Goal: Complete application form

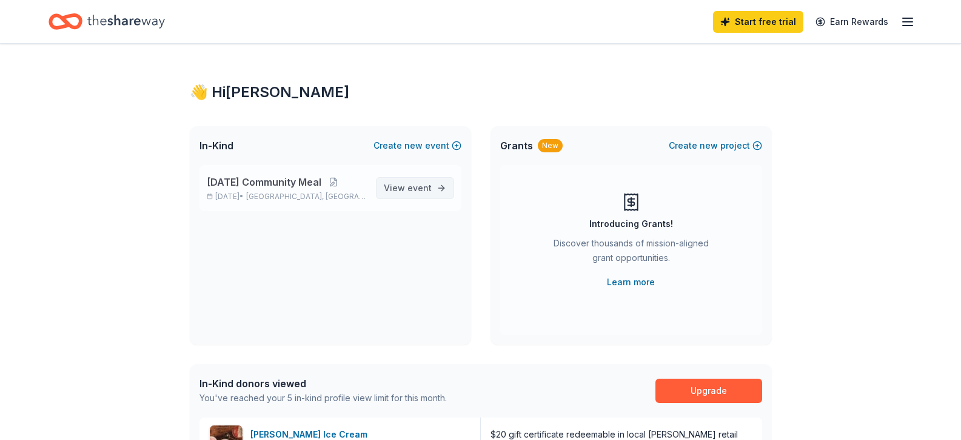
click at [425, 186] on span "event" at bounding box center [420, 188] width 24 height 10
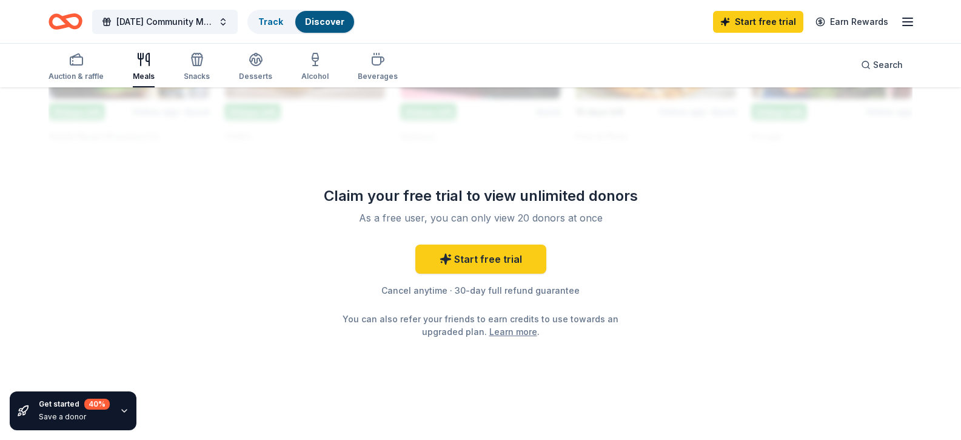
scroll to position [1286, 0]
click at [148, 68] on div "Meals" at bounding box center [144, 66] width 22 height 29
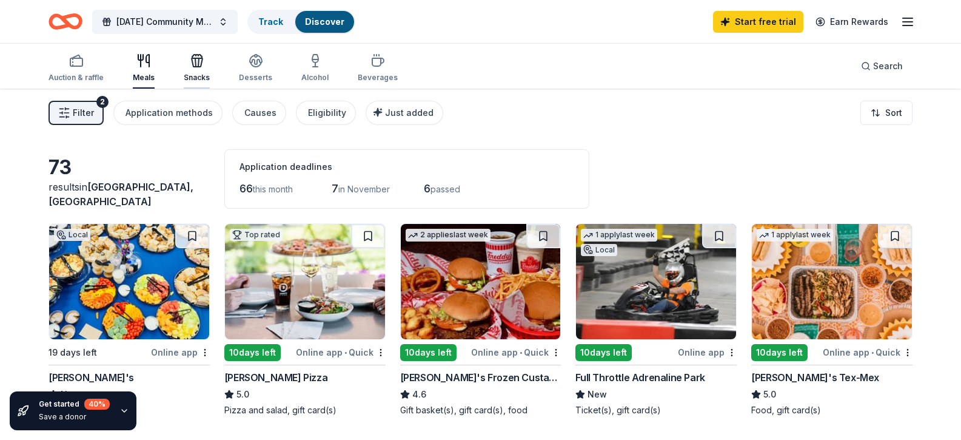
click at [197, 70] on div "Snacks" at bounding box center [197, 67] width 26 height 29
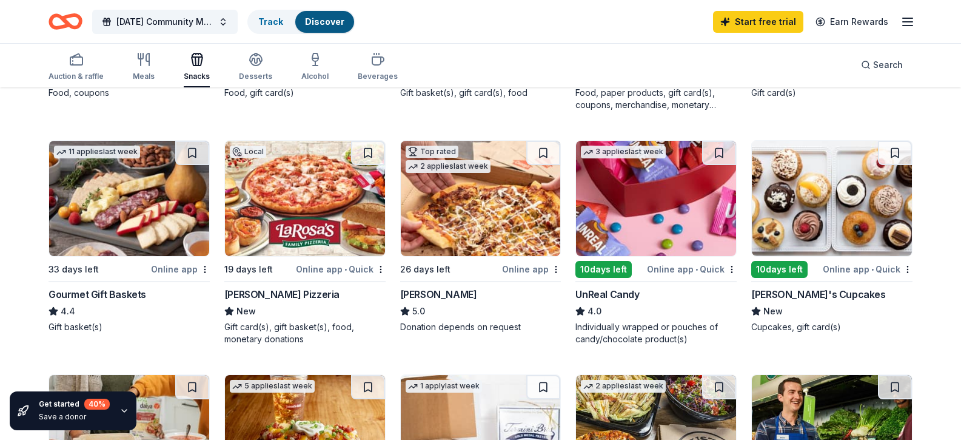
scroll to position [340, 0]
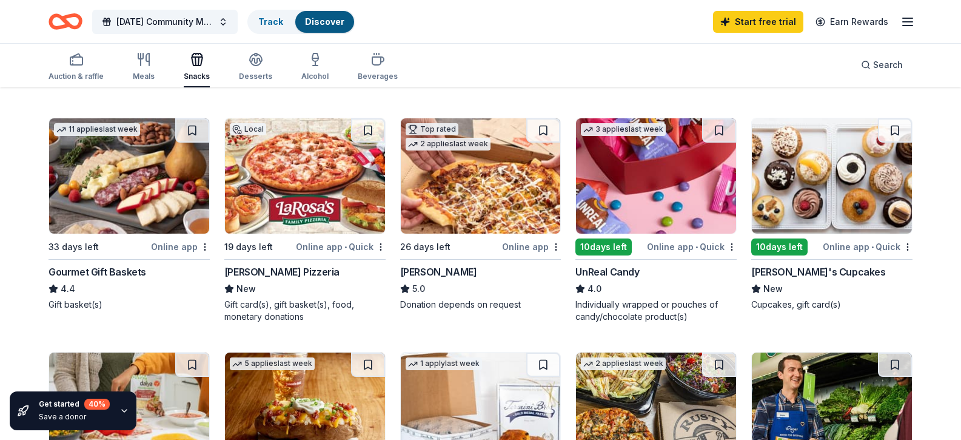
click at [802, 234] on img at bounding box center [832, 175] width 160 height 115
click at [888, 254] on div "Online app • Quick" at bounding box center [868, 246] width 90 height 15
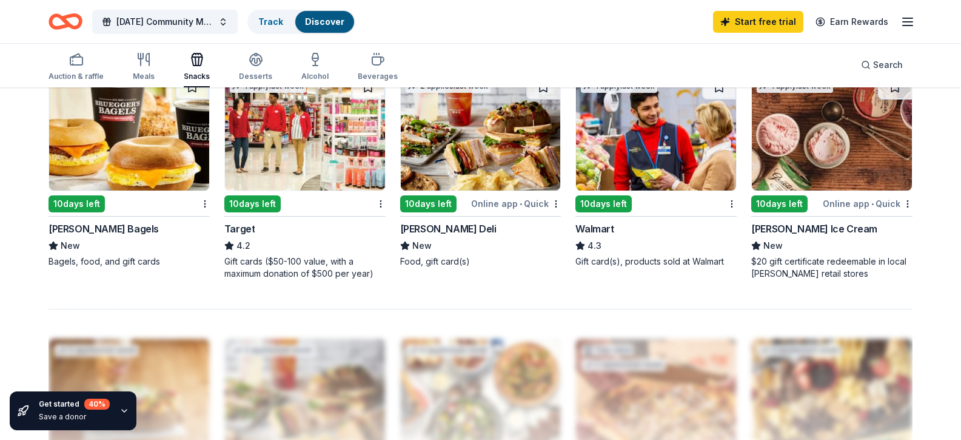
scroll to position [856, 0]
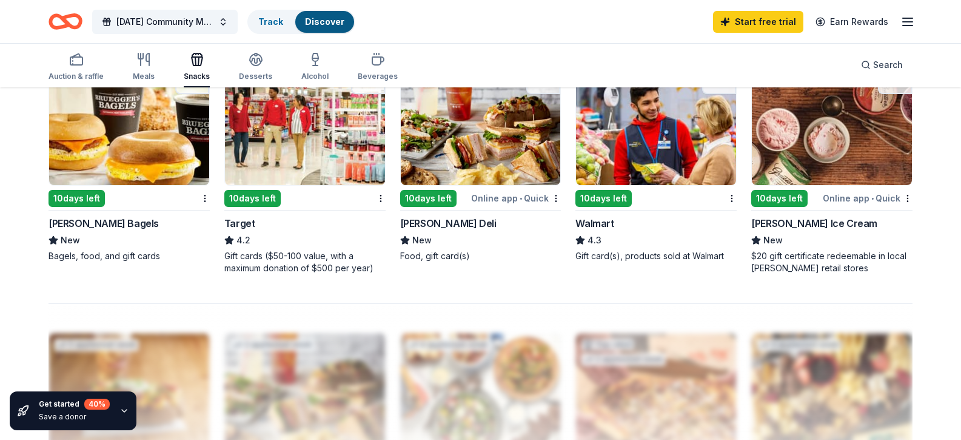
click at [658, 185] on img at bounding box center [656, 127] width 160 height 115
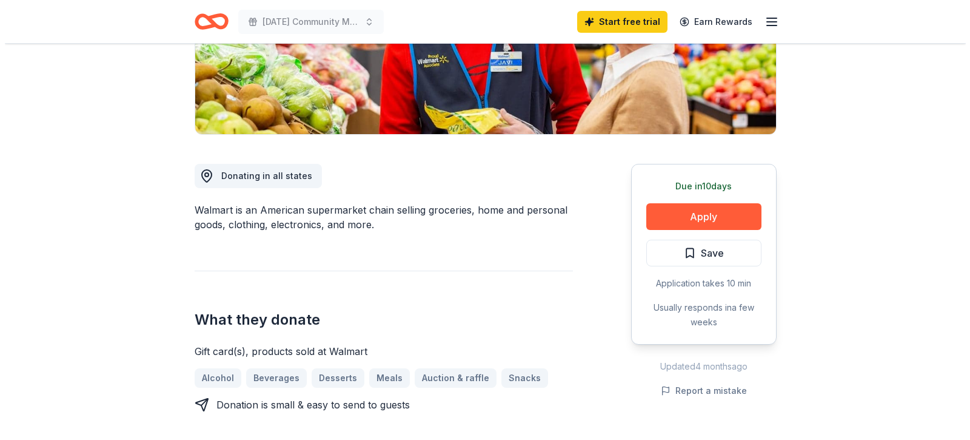
scroll to position [238, 0]
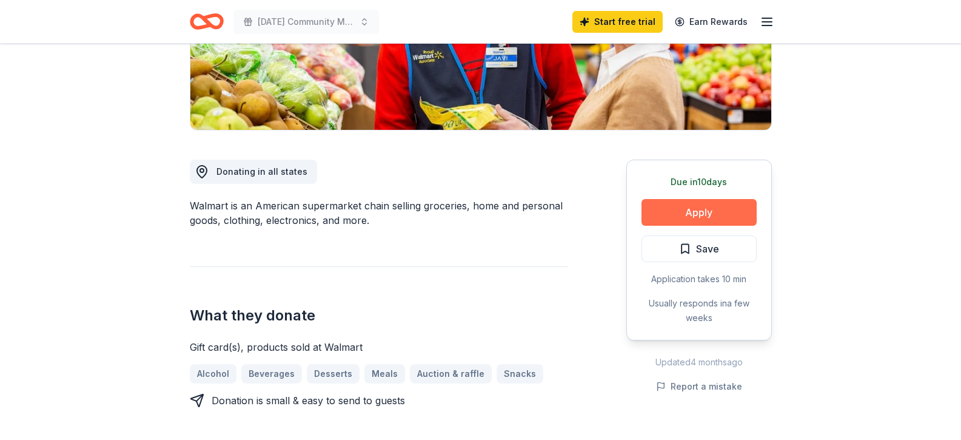
click at [700, 206] on button "Apply" at bounding box center [699, 212] width 115 height 27
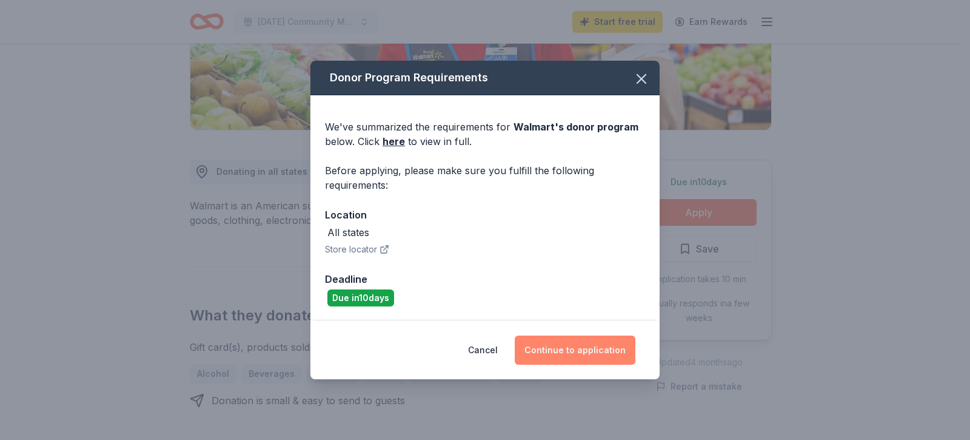
click at [588, 348] on button "Continue to application" at bounding box center [575, 349] width 121 height 29
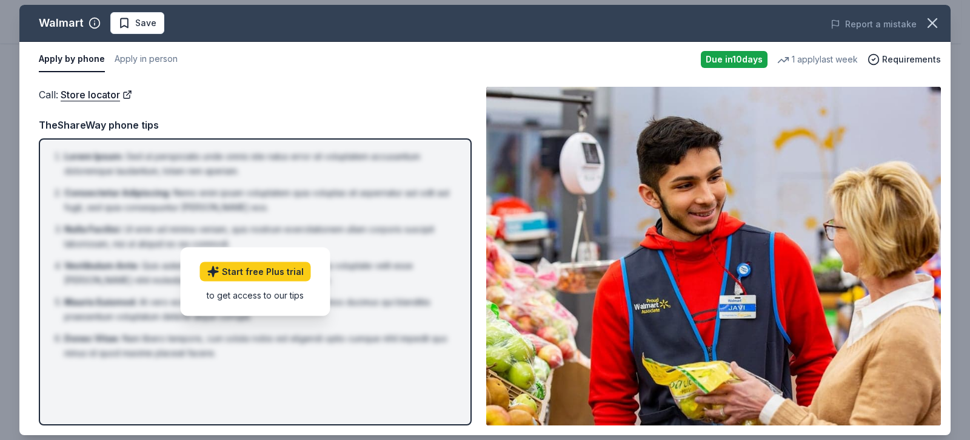
click at [798, 287] on img at bounding box center [713, 256] width 455 height 338
click at [152, 56] on button "Apply in person" at bounding box center [146, 59] width 63 height 25
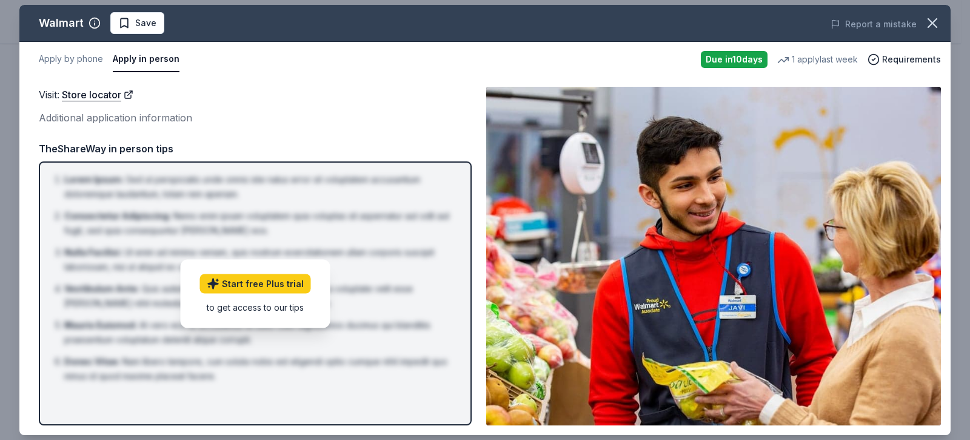
click at [131, 116] on div "Additional application information" at bounding box center [255, 118] width 433 height 16
click at [124, 114] on div "Additional application information" at bounding box center [255, 118] width 433 height 16
click at [119, 90] on link "Store locator" at bounding box center [98, 95] width 72 height 16
